Goal: Check status: Check status

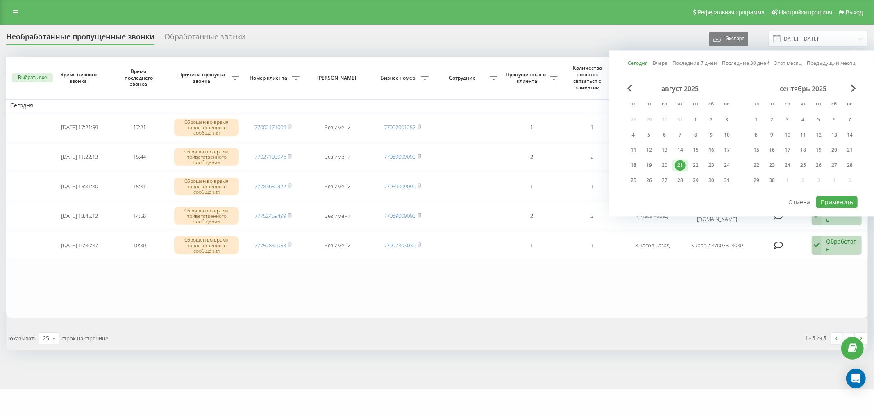
click at [679, 163] on div "21" at bounding box center [680, 165] width 11 height 11
click at [843, 198] on button "Применить" at bounding box center [836, 202] width 41 height 12
